Goal: Complete application form

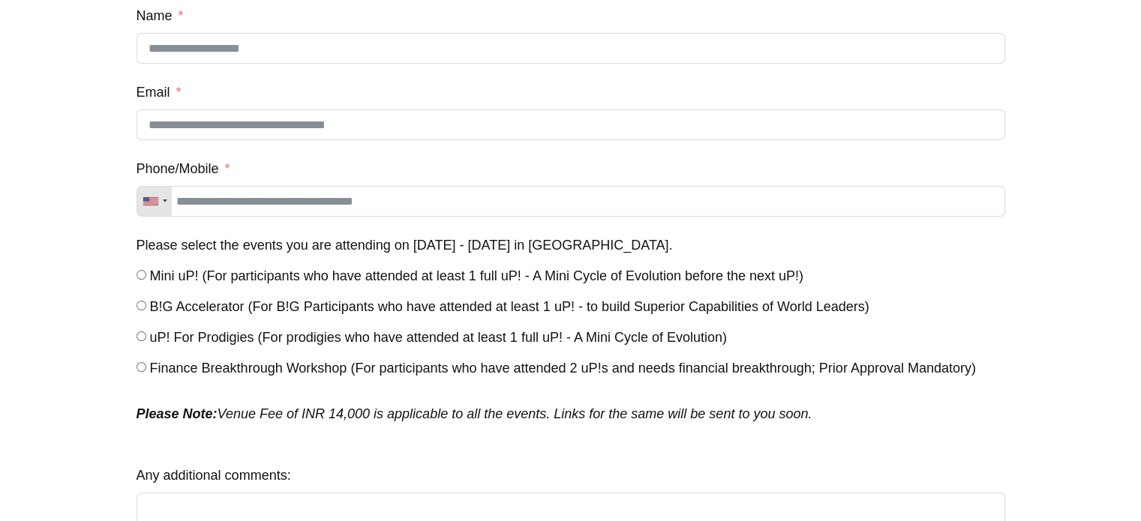
scroll to position [233, 0]
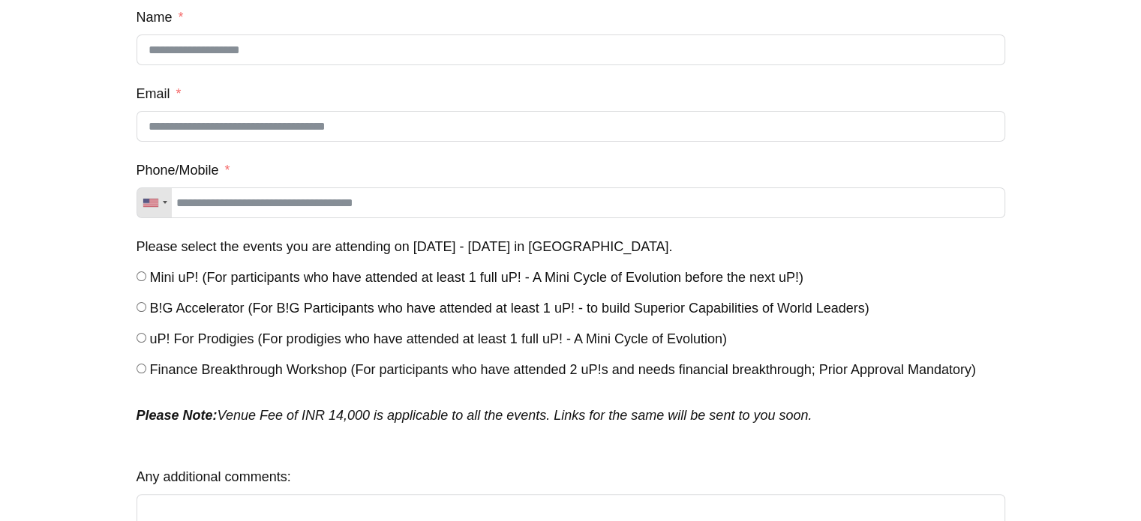
click at [1121, 376] on div at bounding box center [570, 210] width 1141 height 887
drag, startPoint x: 1121, startPoint y: 376, endPoint x: 1126, endPoint y: 330, distance: 46.0
click at [1126, 330] on div at bounding box center [570, 210] width 1141 height 887
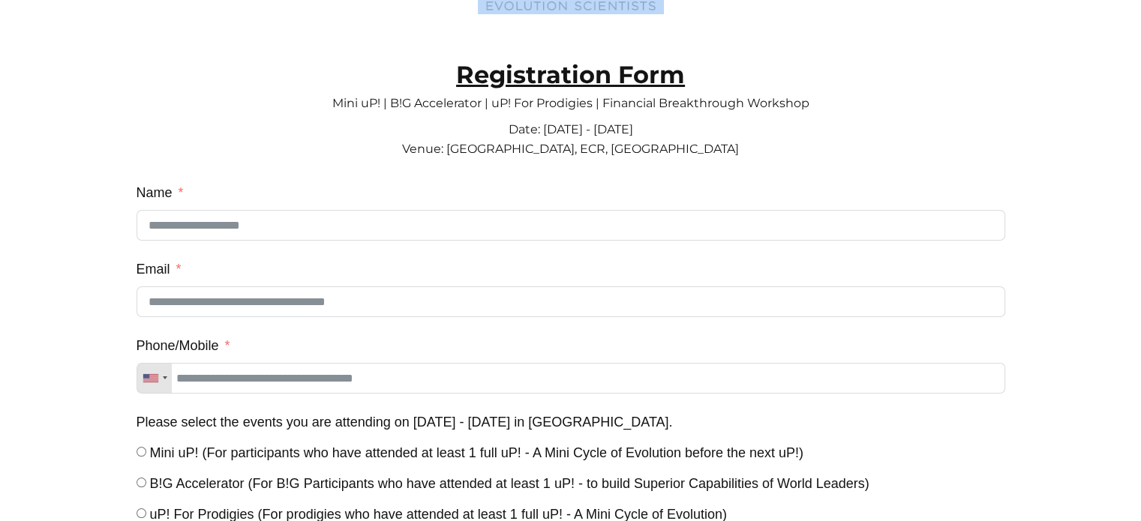
scroll to position [63, 0]
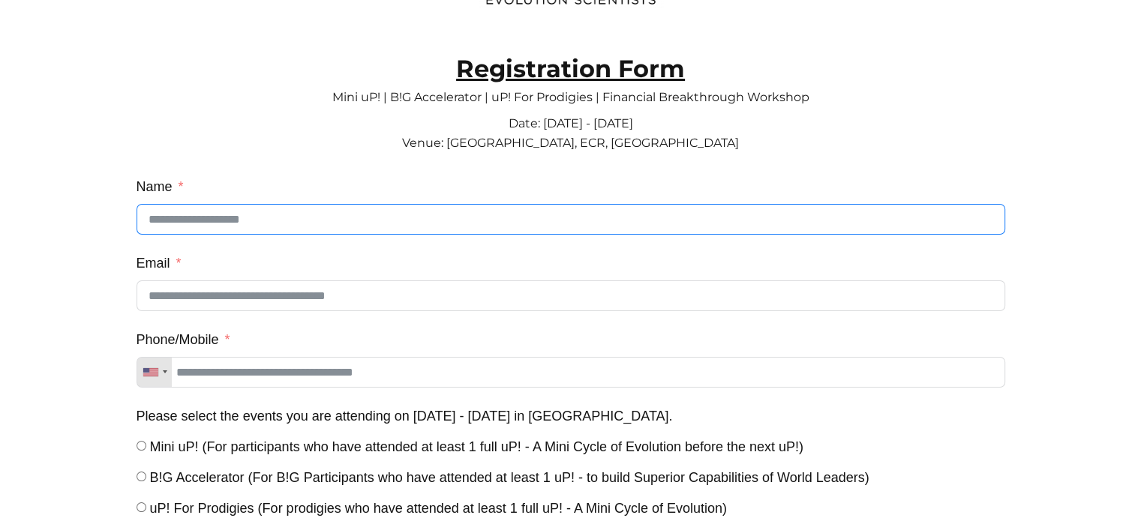
click at [661, 209] on input "Name" at bounding box center [571, 219] width 869 height 31
type input "**********"
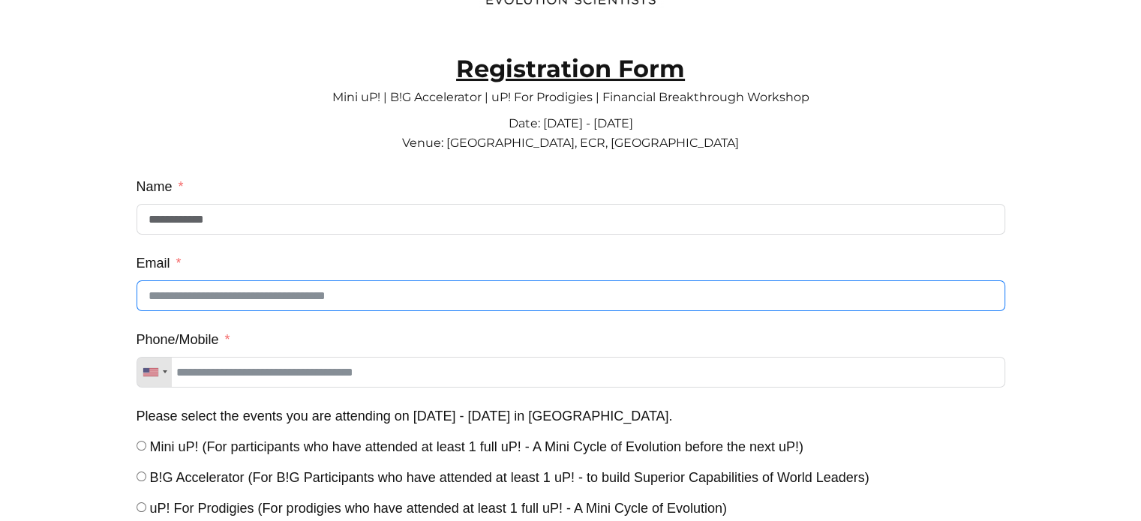
click at [267, 296] on input "Email" at bounding box center [571, 296] width 869 height 31
type input "**********"
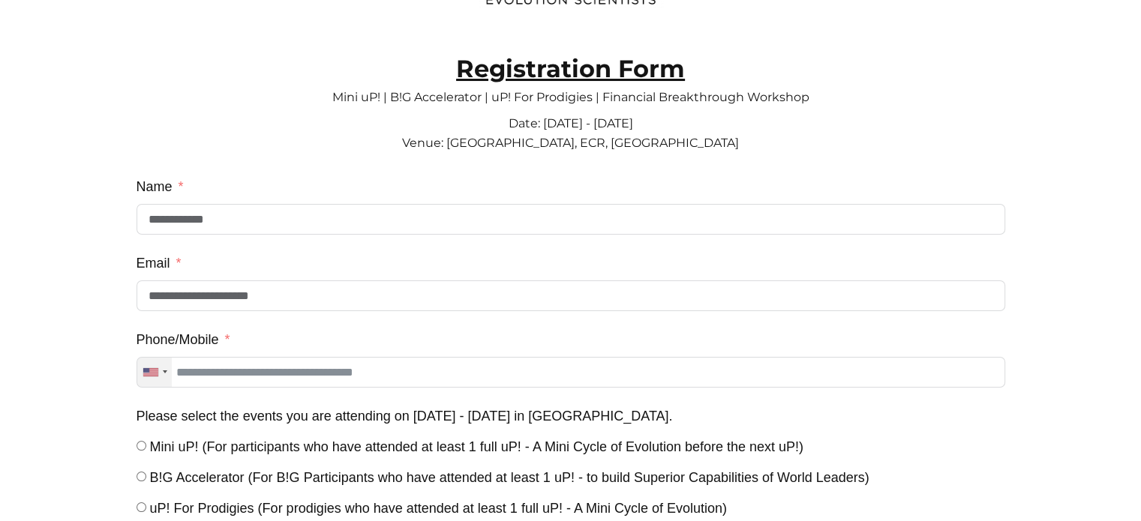
click at [165, 385] on div "Telephone country code" at bounding box center [154, 372] width 35 height 29
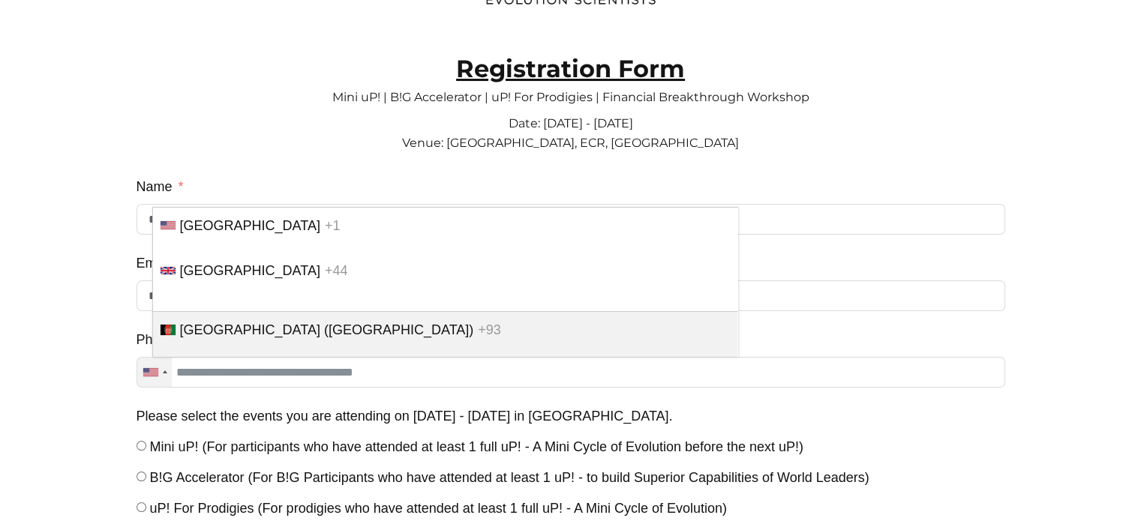
scroll to position [4487, 0]
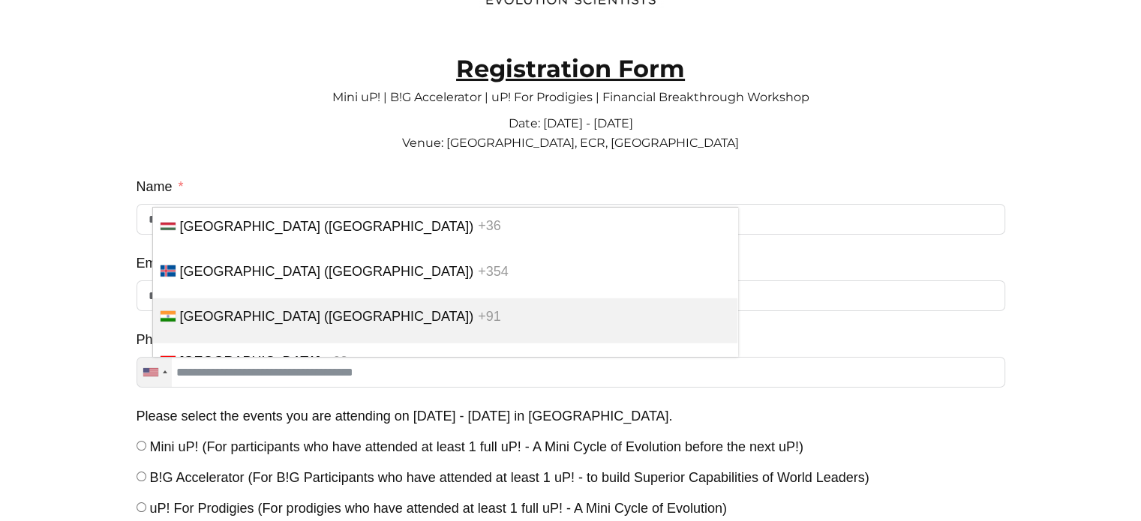
click at [236, 324] on span "[GEOGRAPHIC_DATA] ([GEOGRAPHIC_DATA])" at bounding box center [327, 316] width 294 height 15
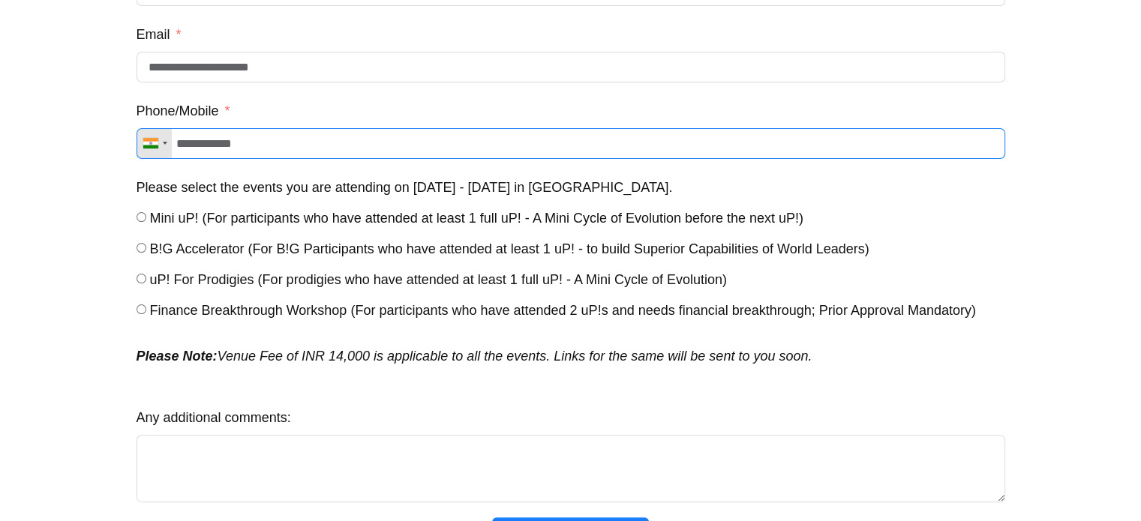
scroll to position [305, 0]
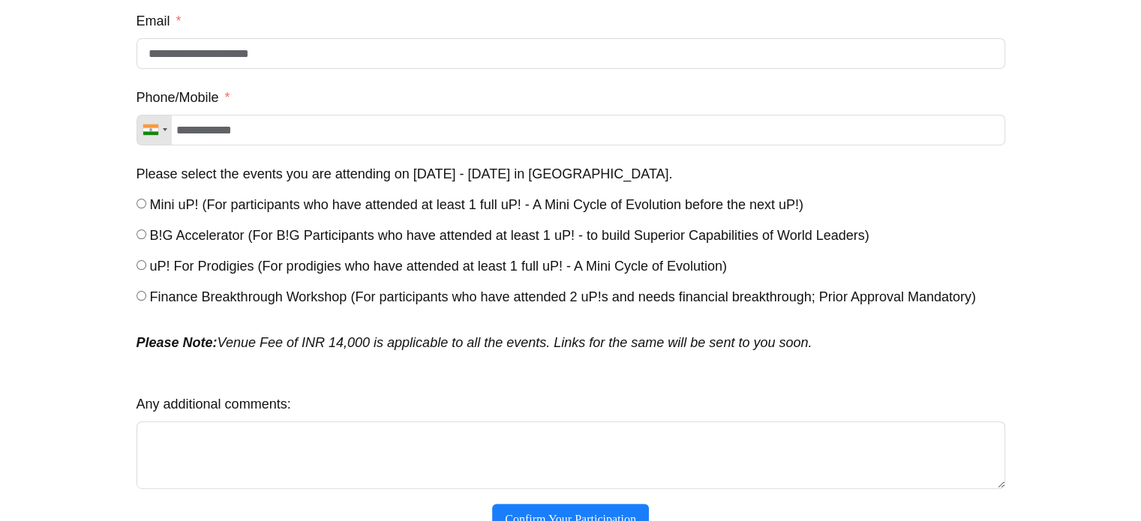
drag, startPoint x: 1136, startPoint y: 374, endPoint x: 1136, endPoint y: 404, distance: 29.3
click at [1136, 404] on div at bounding box center [570, 138] width 1141 height 887
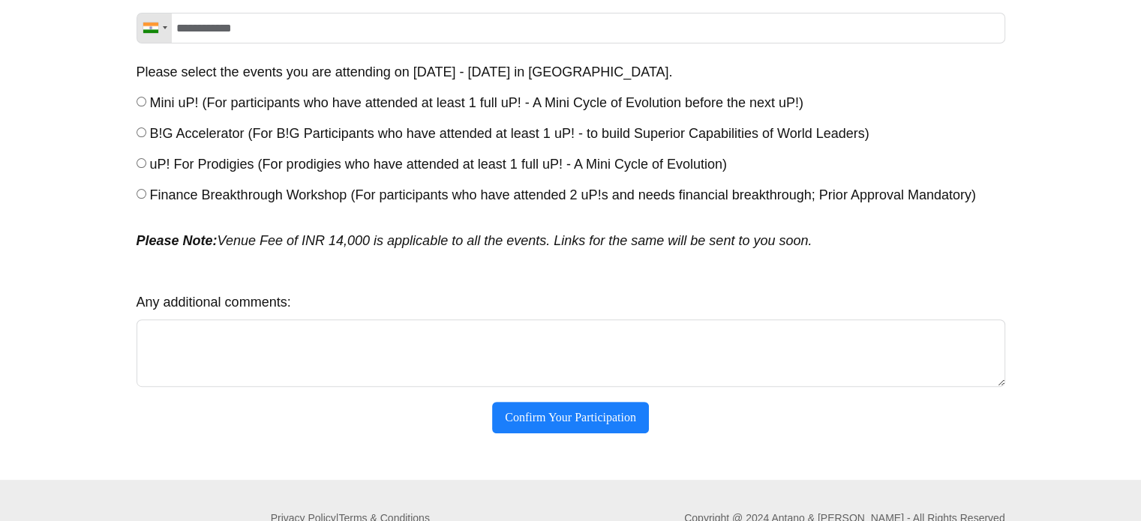
scroll to position [416, 0]
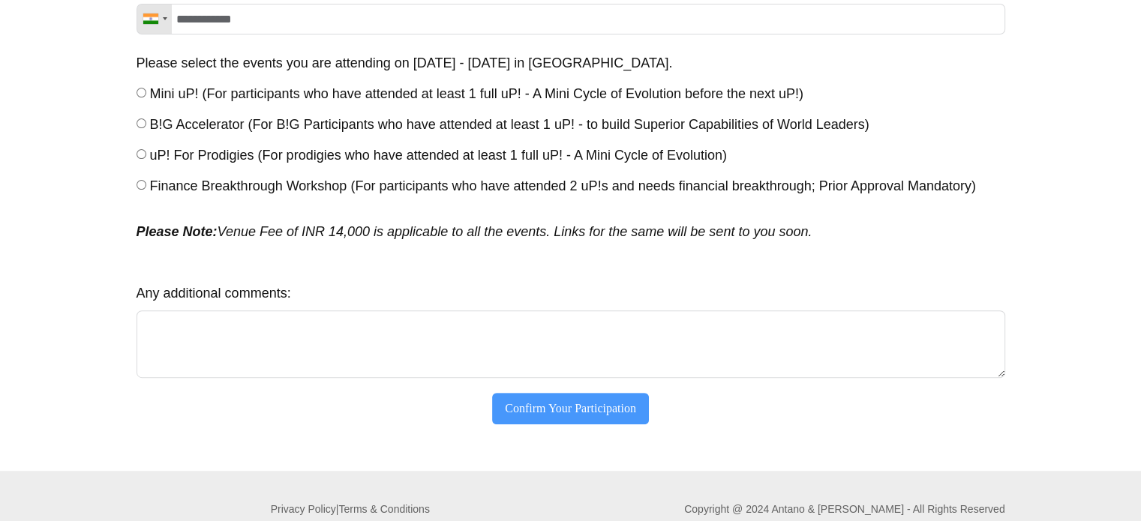
click at [585, 407] on button "Confirm Your Participation" at bounding box center [570, 409] width 157 height 32
type input "**********"
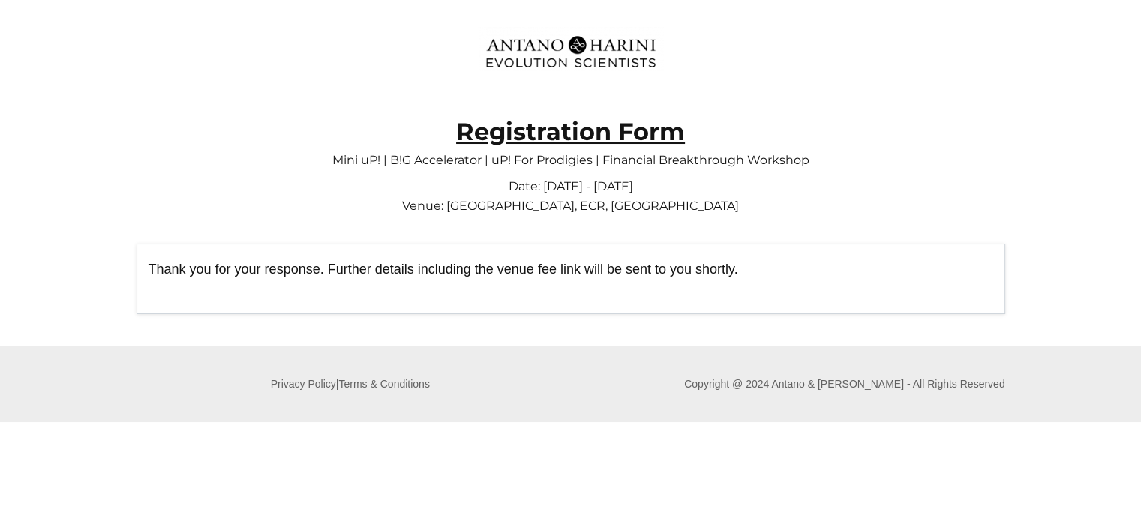
scroll to position [0, 0]
